Goal: Navigation & Orientation: Find specific page/section

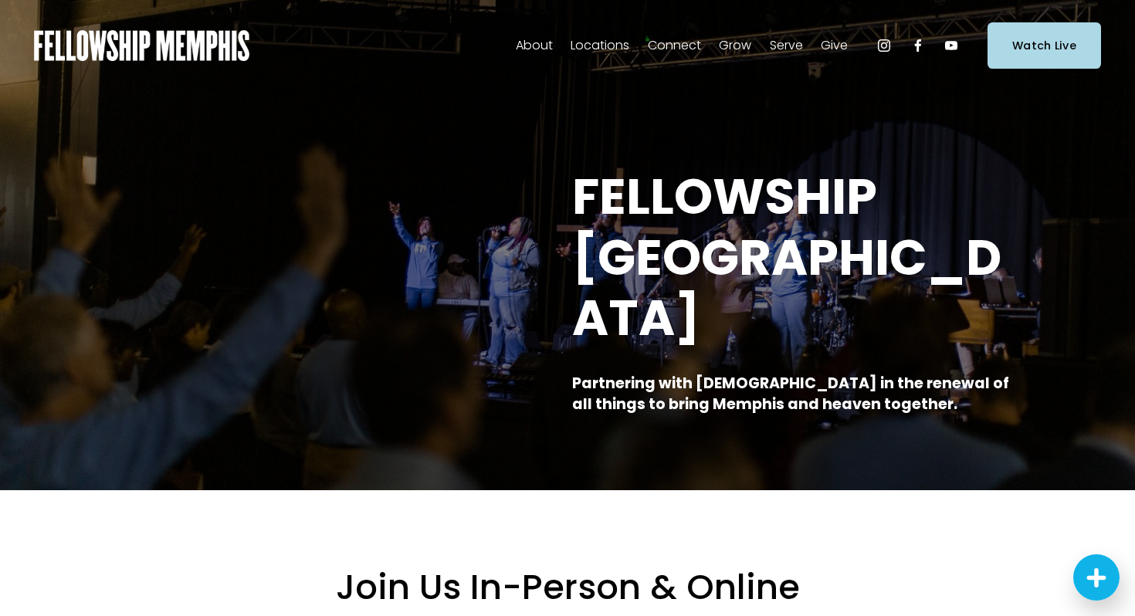
click at [0, 0] on link "Groups" at bounding box center [0, 0] width 0 height 0
click at [689, 43] on span "Connect" at bounding box center [674, 46] width 53 height 22
click at [0, 0] on span "New to Fellowship" at bounding box center [0, 0] width 0 height 0
